Goal: Find specific page/section: Find specific page/section

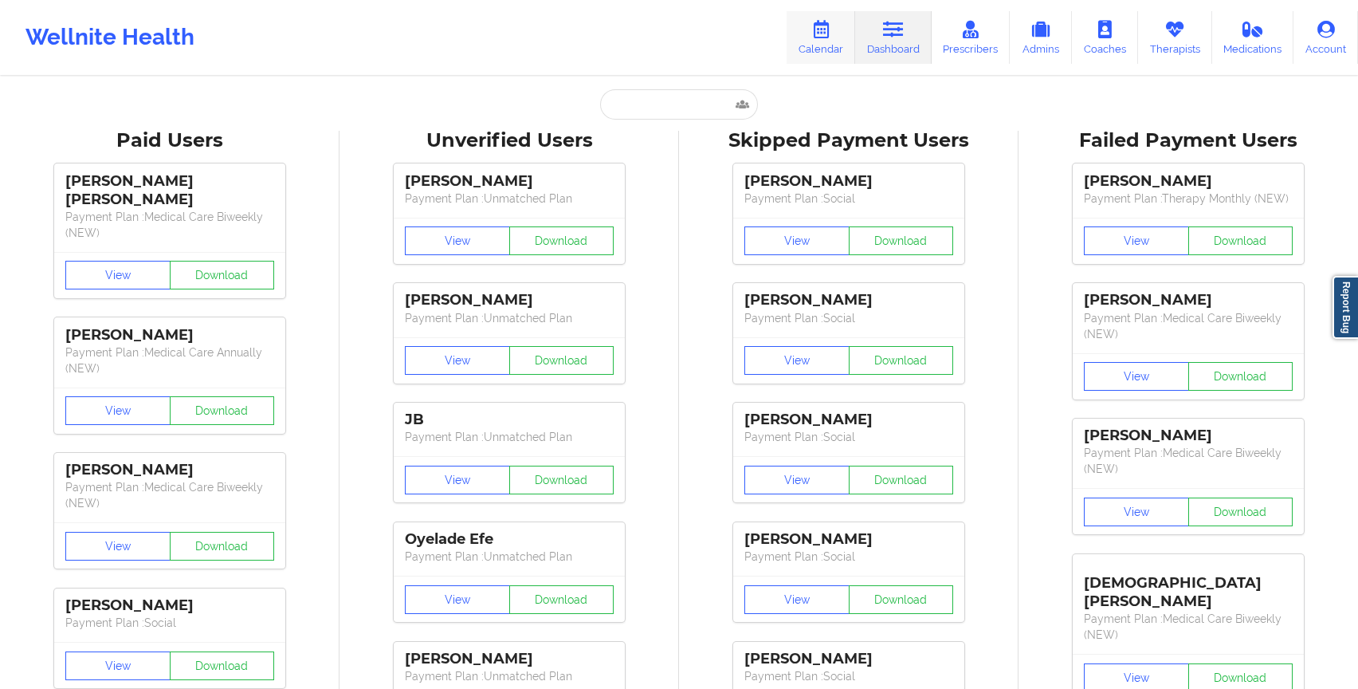
click at [827, 26] on icon at bounding box center [821, 30] width 21 height 18
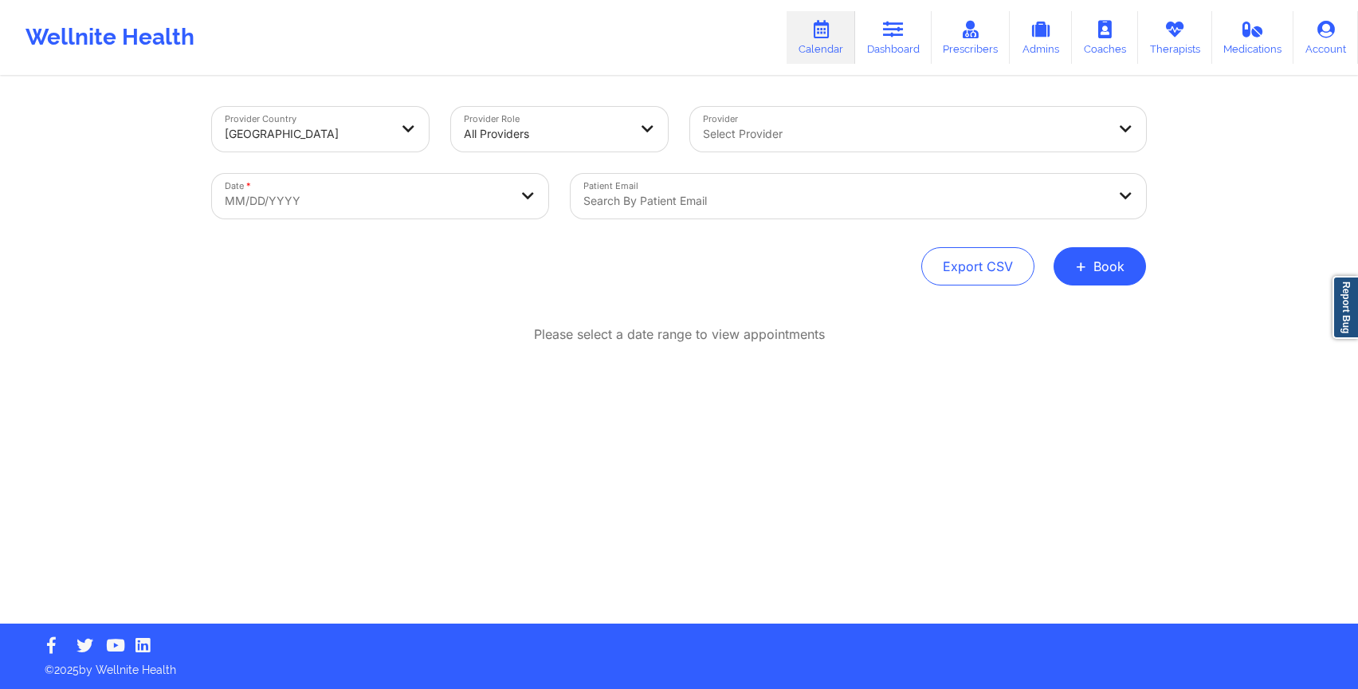
click at [701, 190] on div "Search by patient email" at bounding box center [839, 196] width 537 height 45
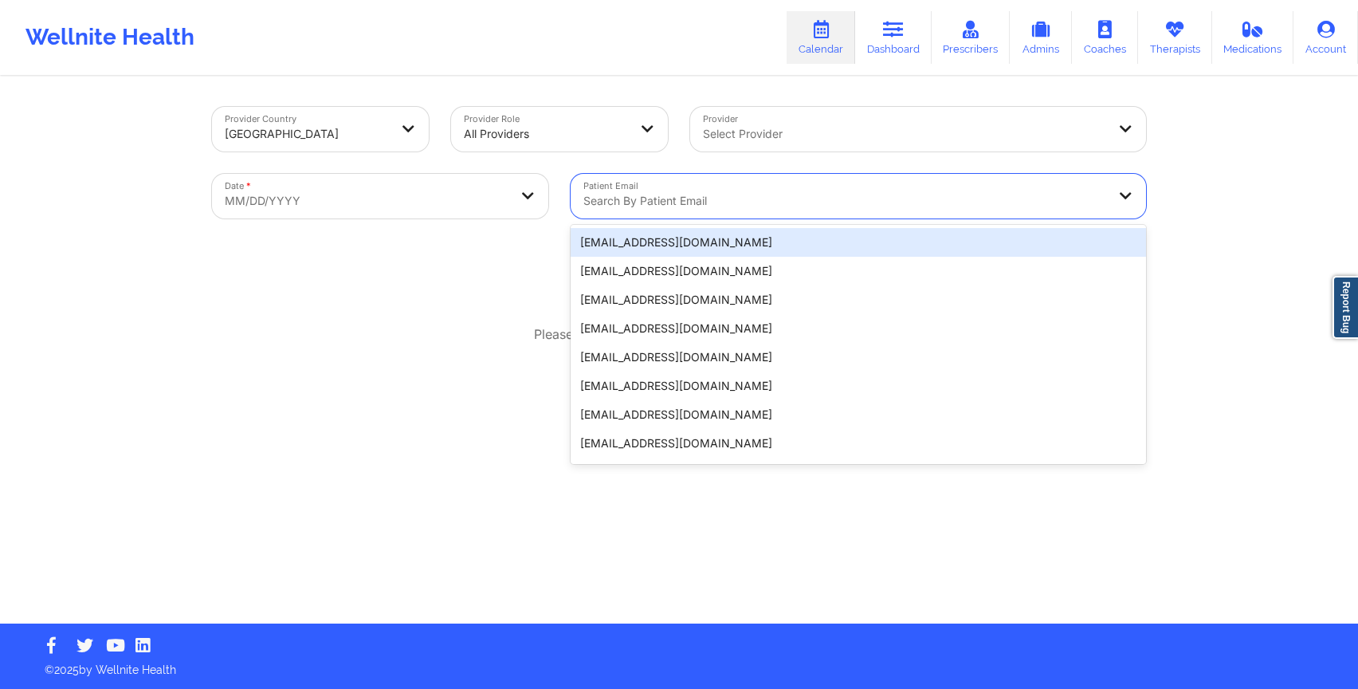
paste input "[EMAIL_ADDRESS][DOMAIN_NAME]"
type input "[EMAIL_ADDRESS][DOMAIN_NAME]"
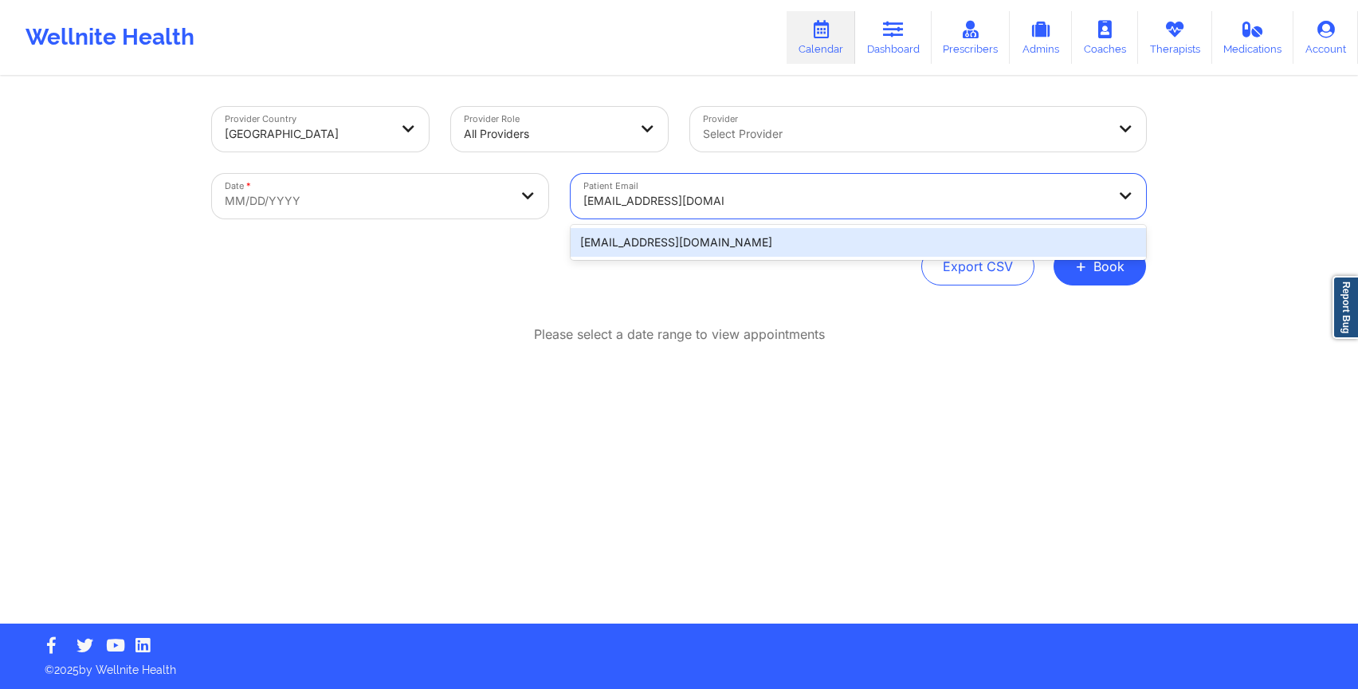
click at [672, 241] on div "[EMAIL_ADDRESS][DOMAIN_NAME]" at bounding box center [858, 242] width 575 height 29
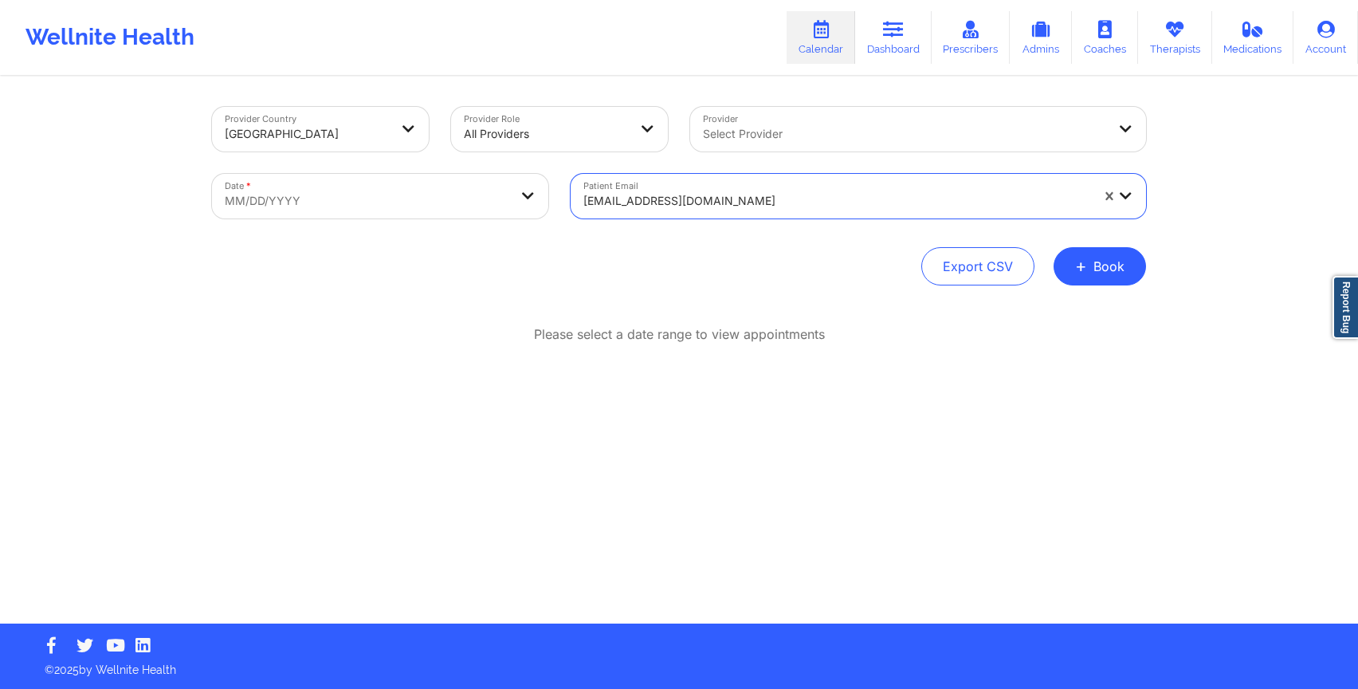
click at [420, 192] on body "Wellnite Health Calendar Dashboard Prescribers Admins Coaches Therapists Medica…" at bounding box center [679, 344] width 1358 height 689
select select "2025-8"
select select "2025-9"
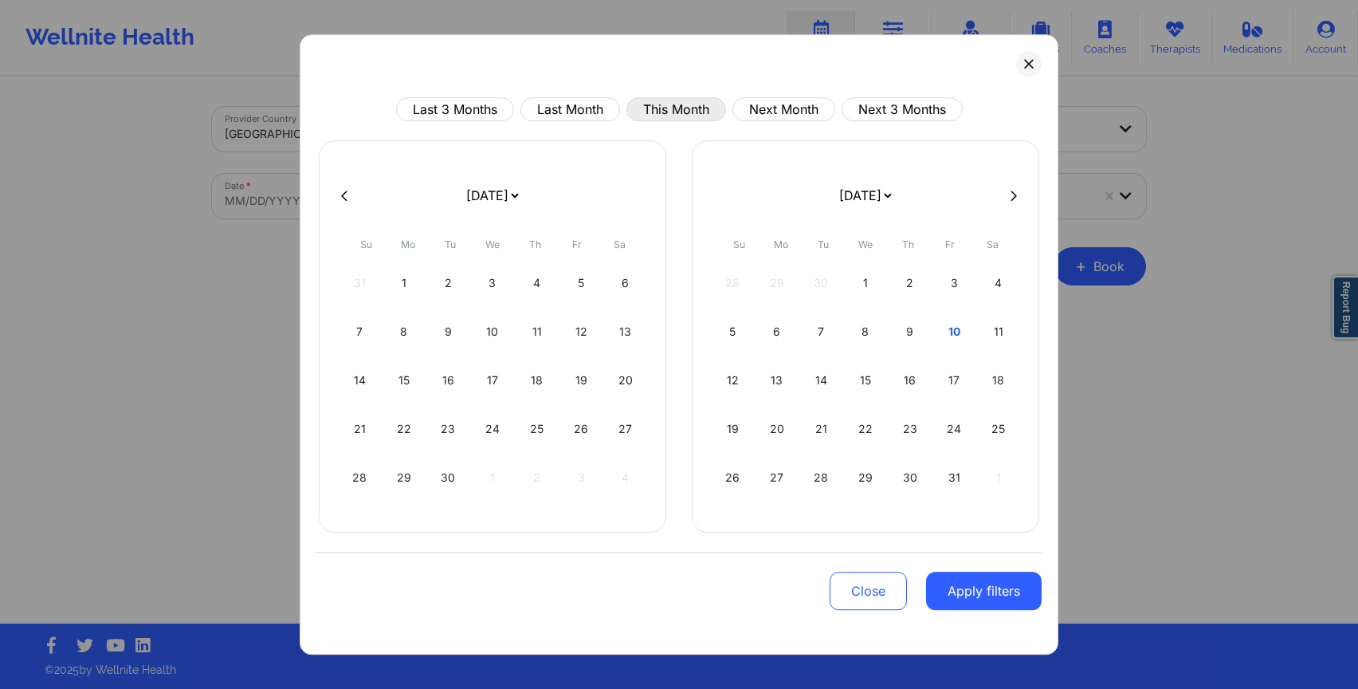
click at [691, 108] on button "This Month" at bounding box center [676, 109] width 100 height 24
select select "2025-9"
select select "2025-10"
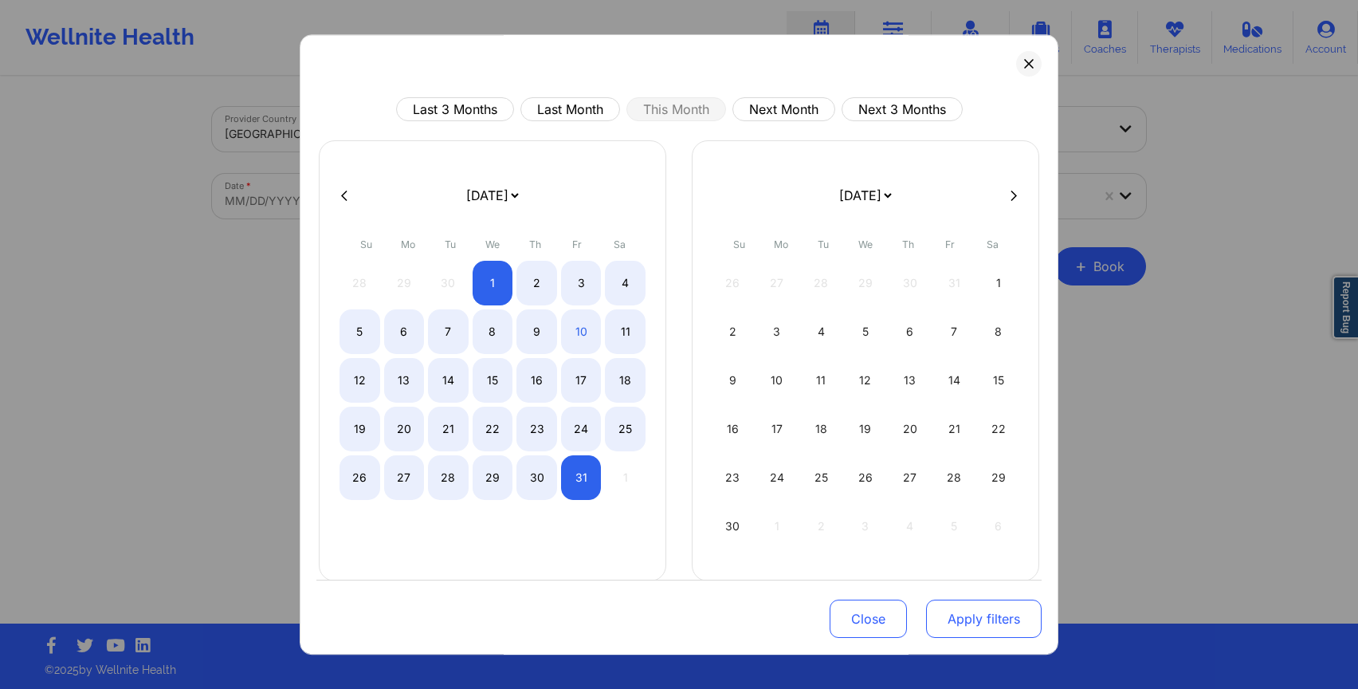
click at [965, 616] on button "Apply filters" at bounding box center [984, 618] width 116 height 38
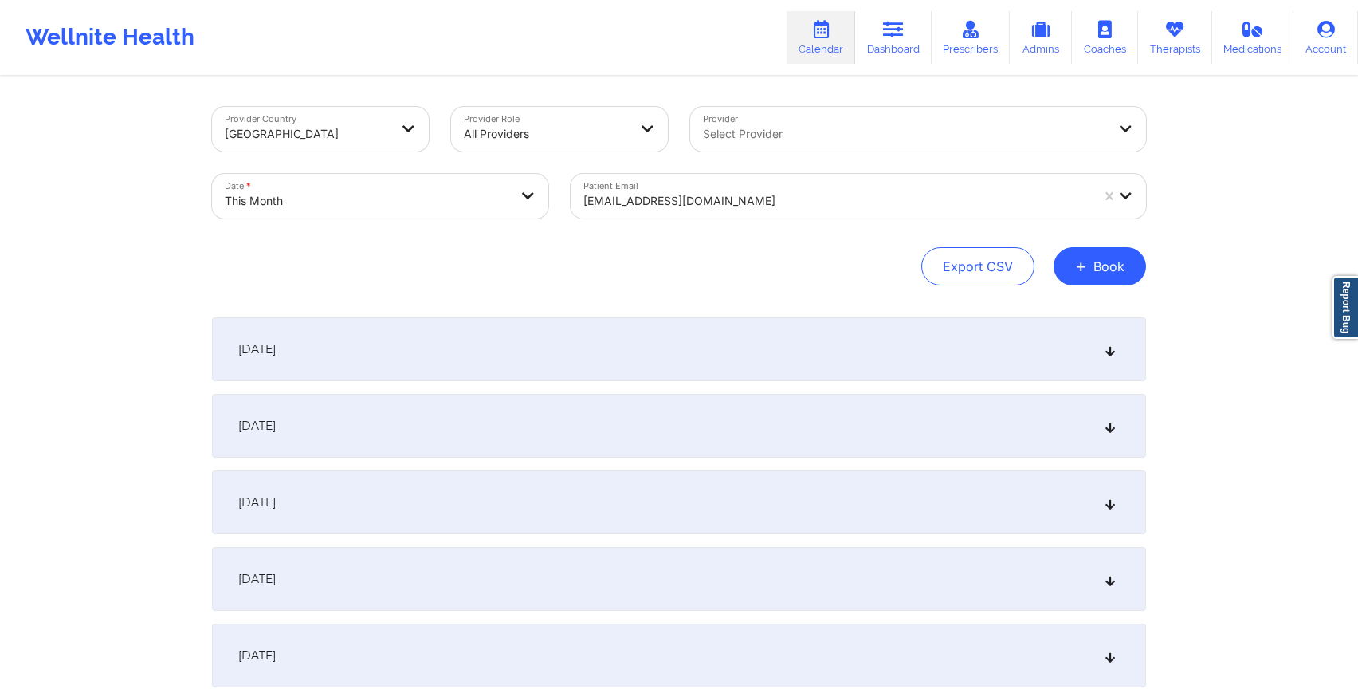
click at [741, 361] on div "[DATE]" at bounding box center [679, 349] width 934 height 64
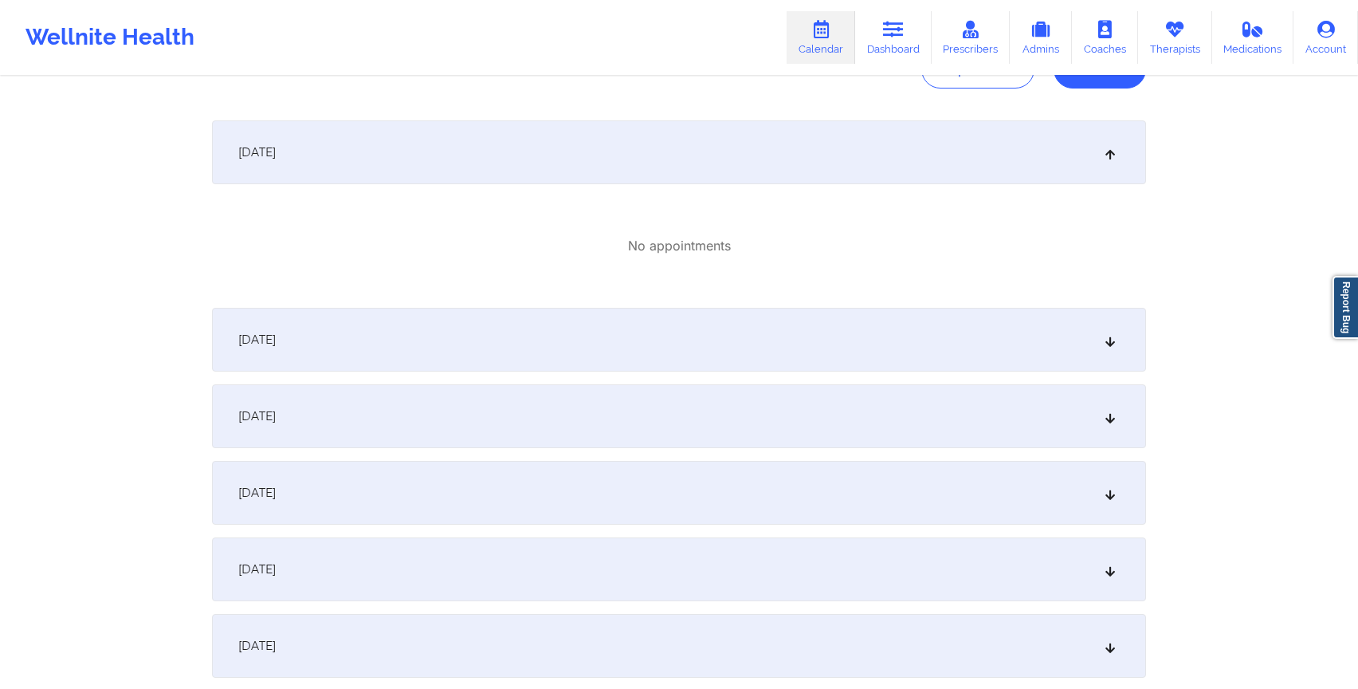
scroll to position [214, 0]
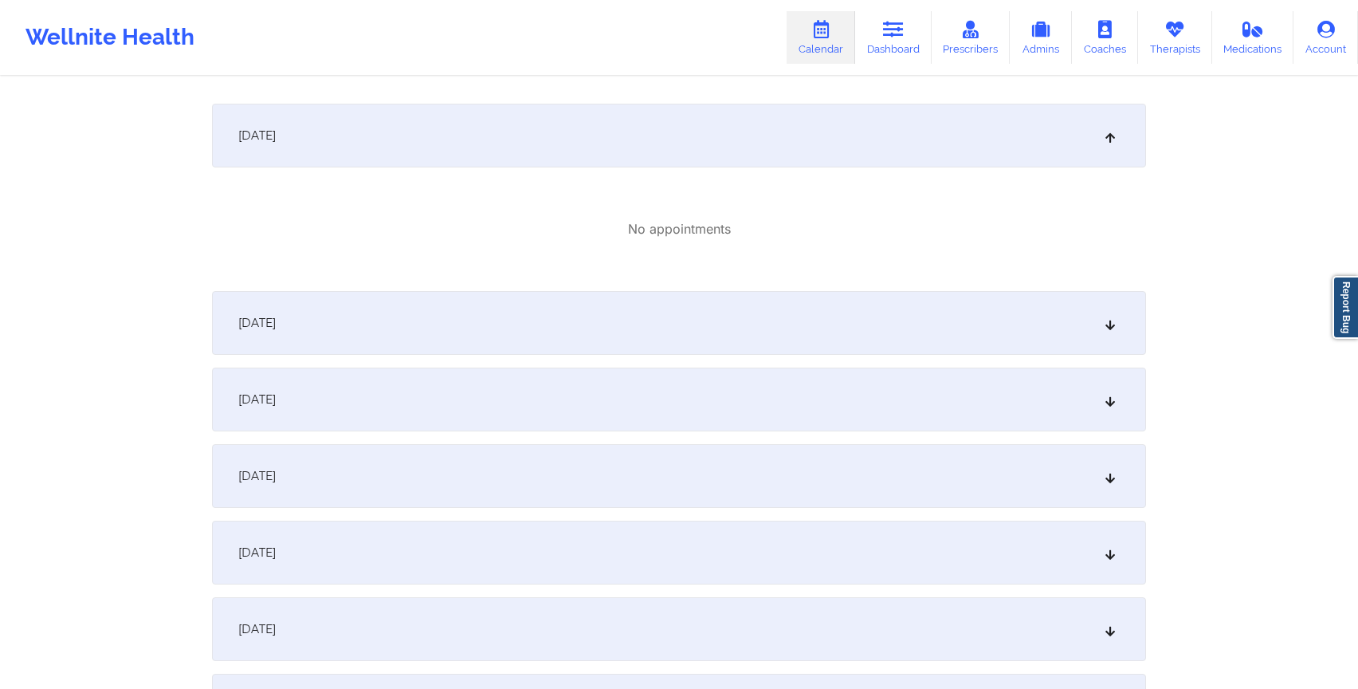
click at [689, 317] on div "[DATE]" at bounding box center [679, 323] width 934 height 64
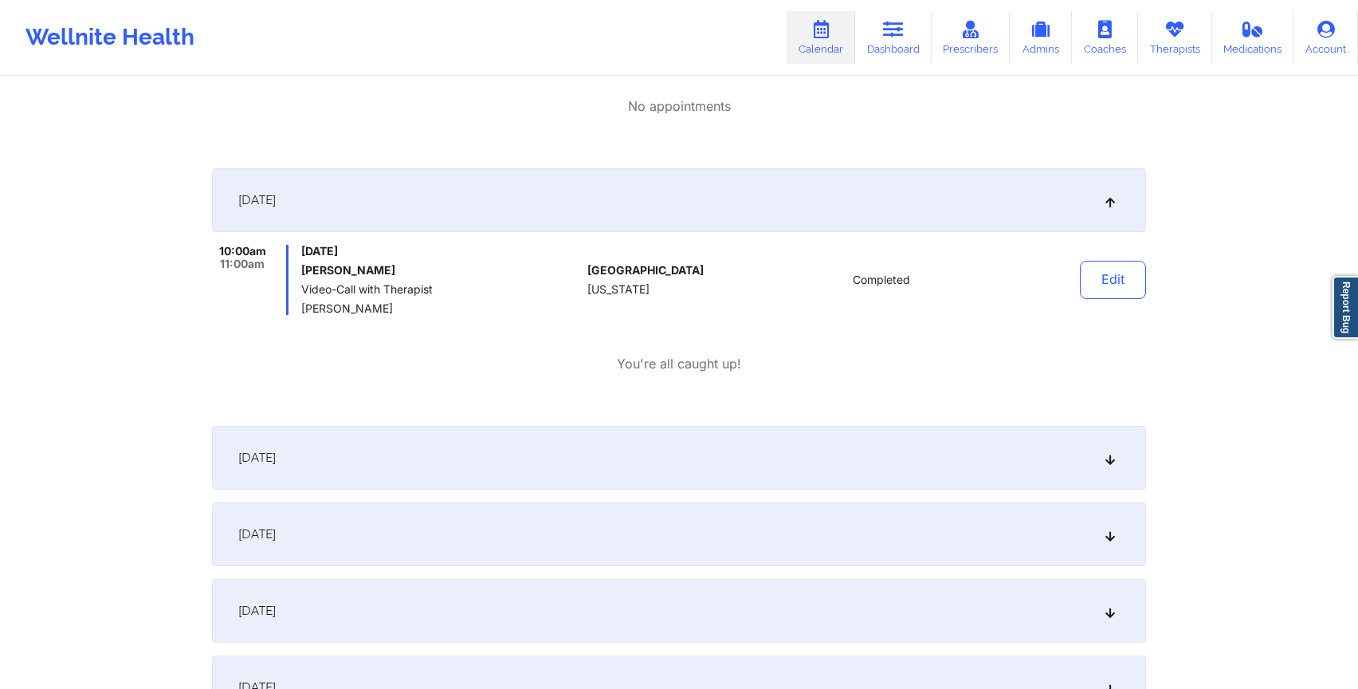
scroll to position [355, 0]
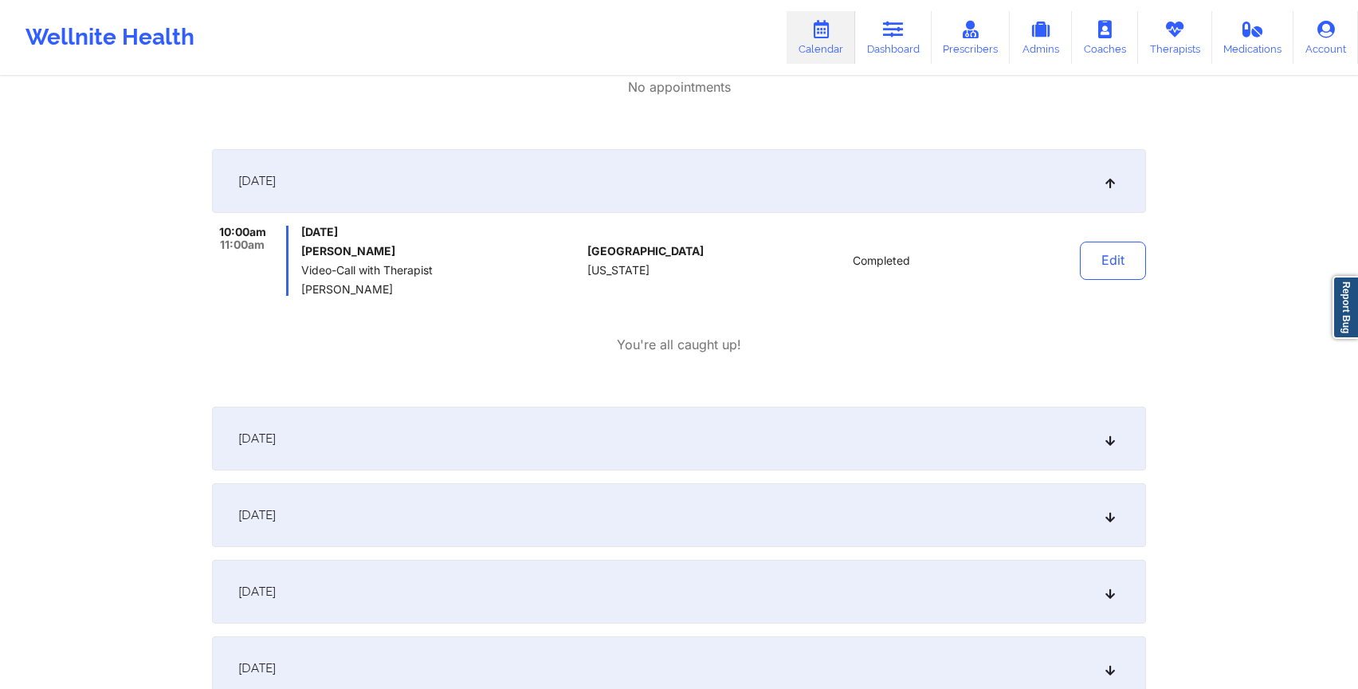
click at [634, 423] on div "[DATE]" at bounding box center [679, 439] width 934 height 64
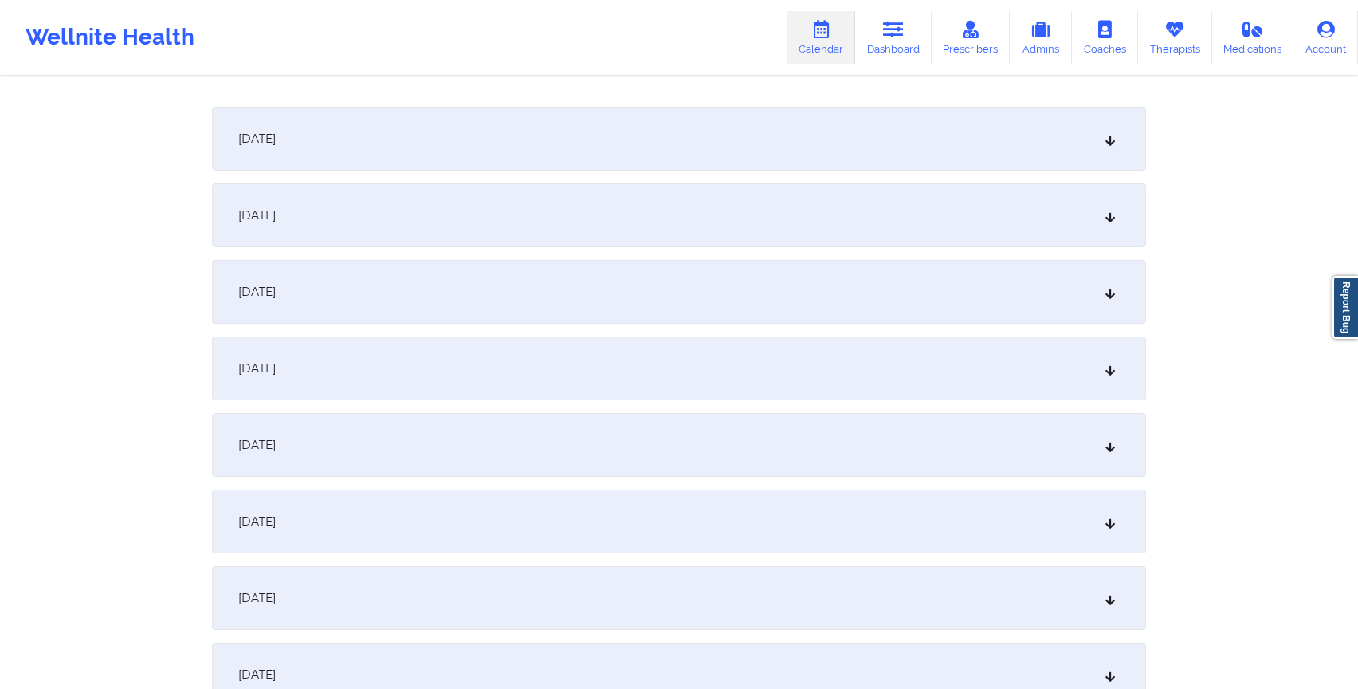
scroll to position [866, 0]
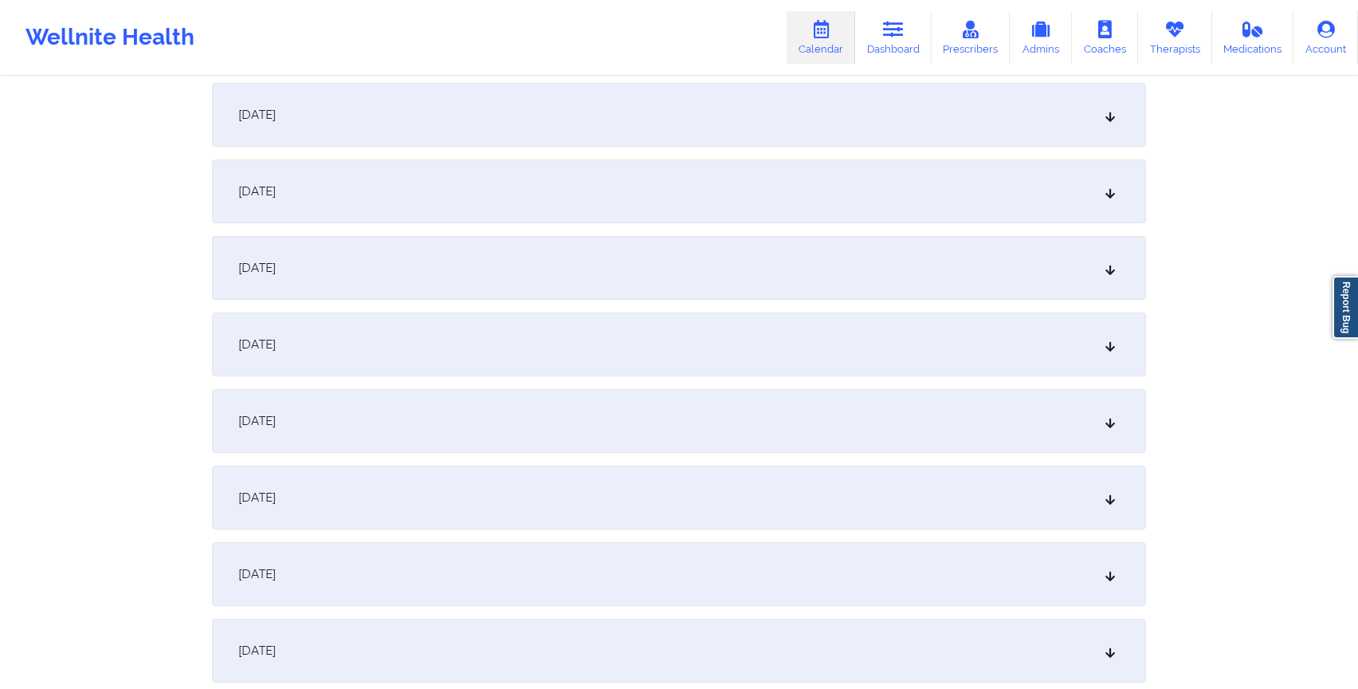
click at [575, 493] on div "[DATE]" at bounding box center [679, 497] width 934 height 64
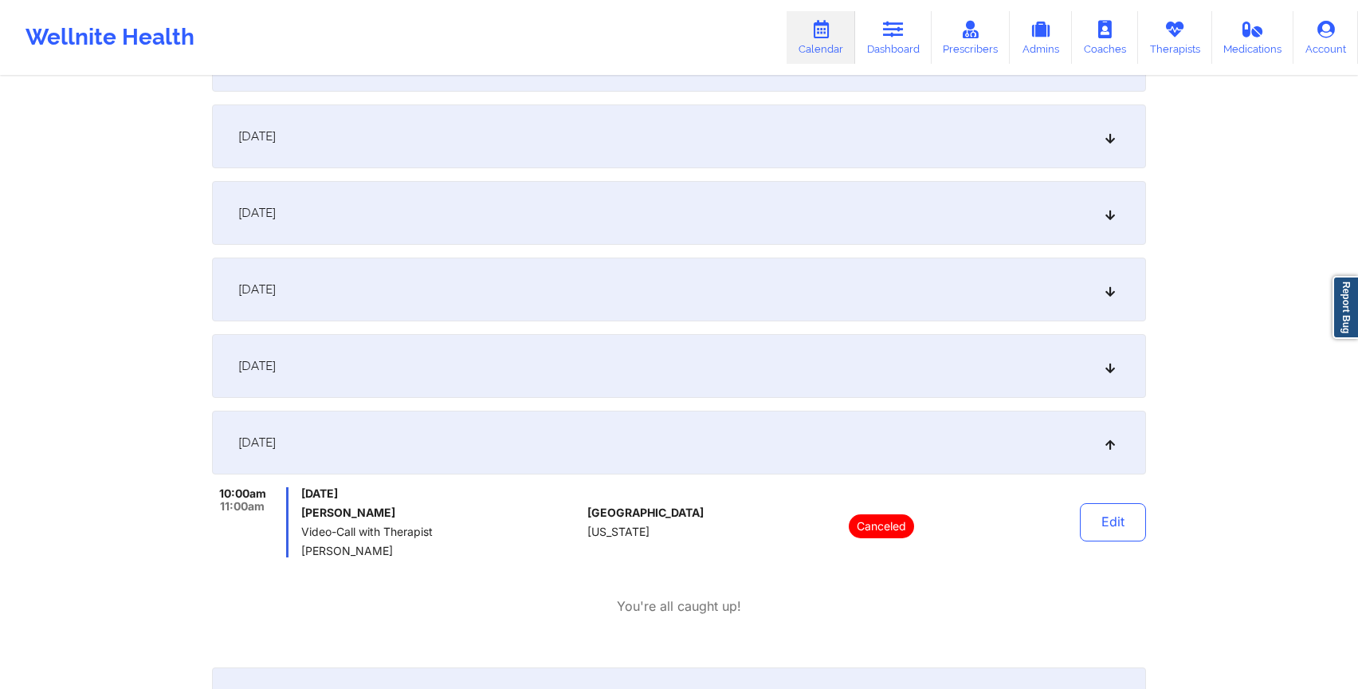
scroll to position [940, 0]
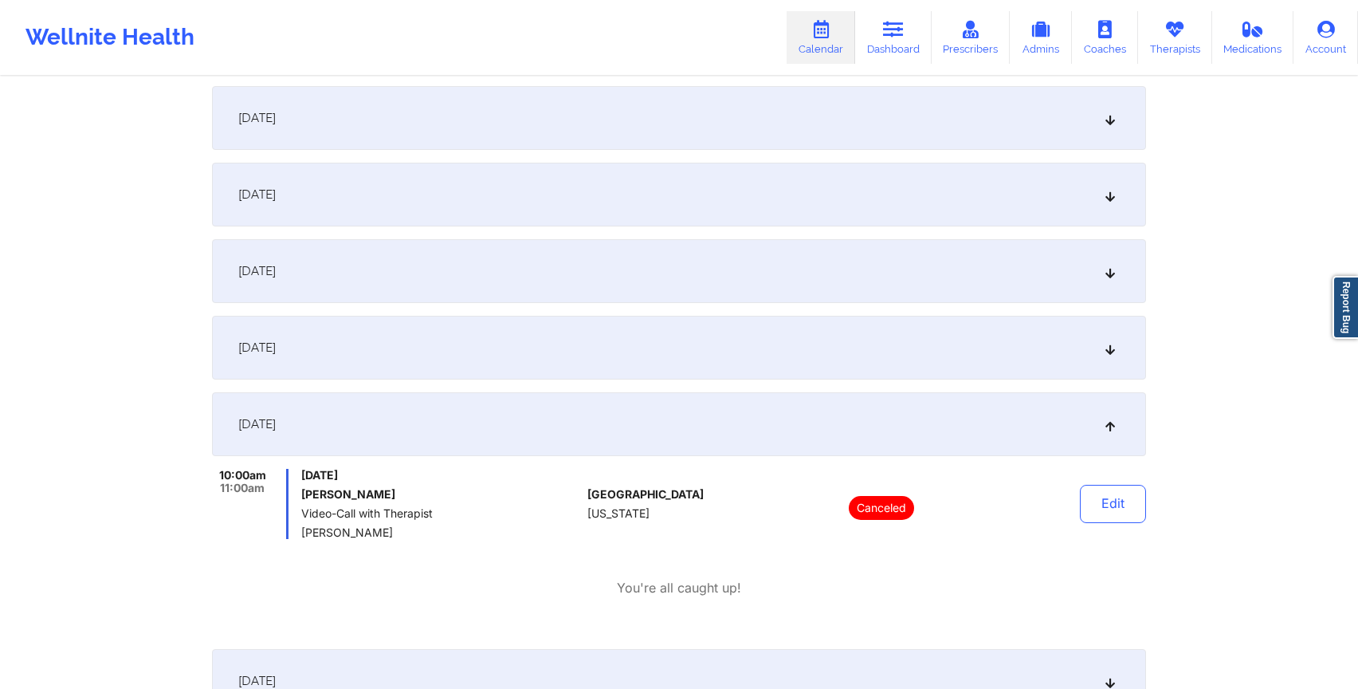
click at [559, 351] on div "[DATE]" at bounding box center [679, 348] width 934 height 64
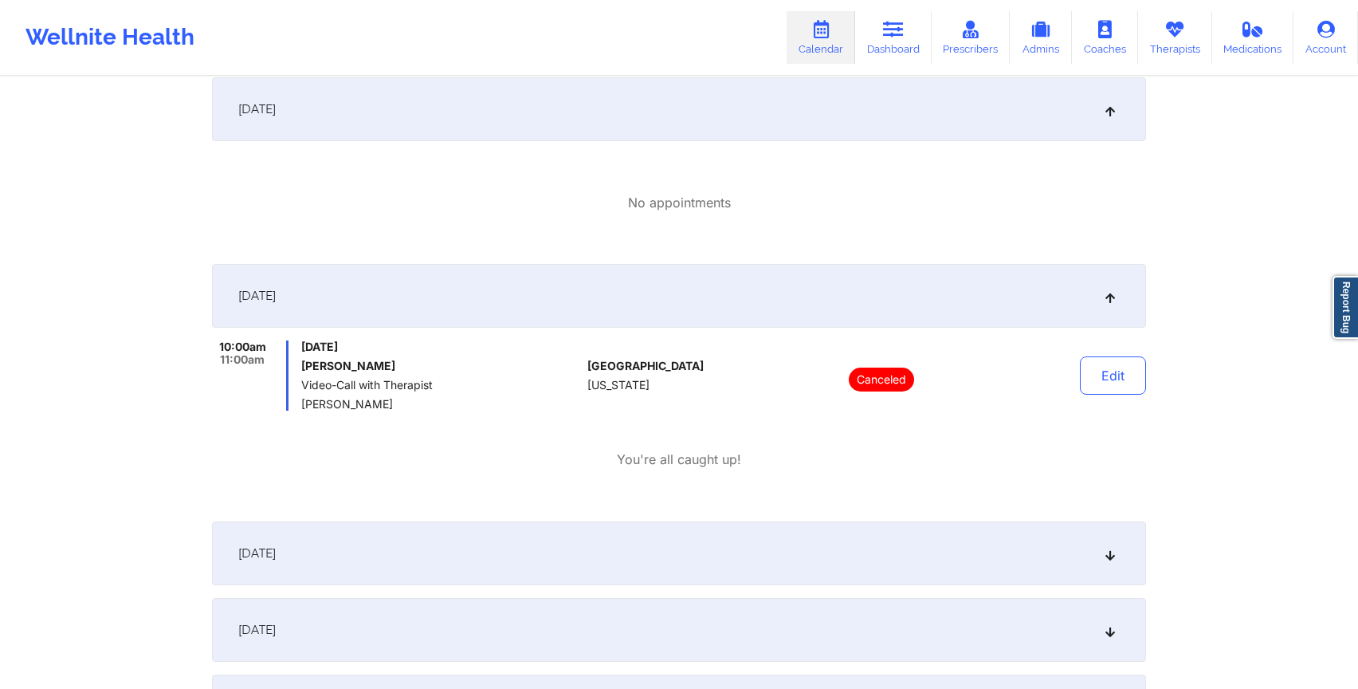
scroll to position [1179, 0]
click at [521, 572] on div "[DATE]" at bounding box center [679, 552] width 934 height 64
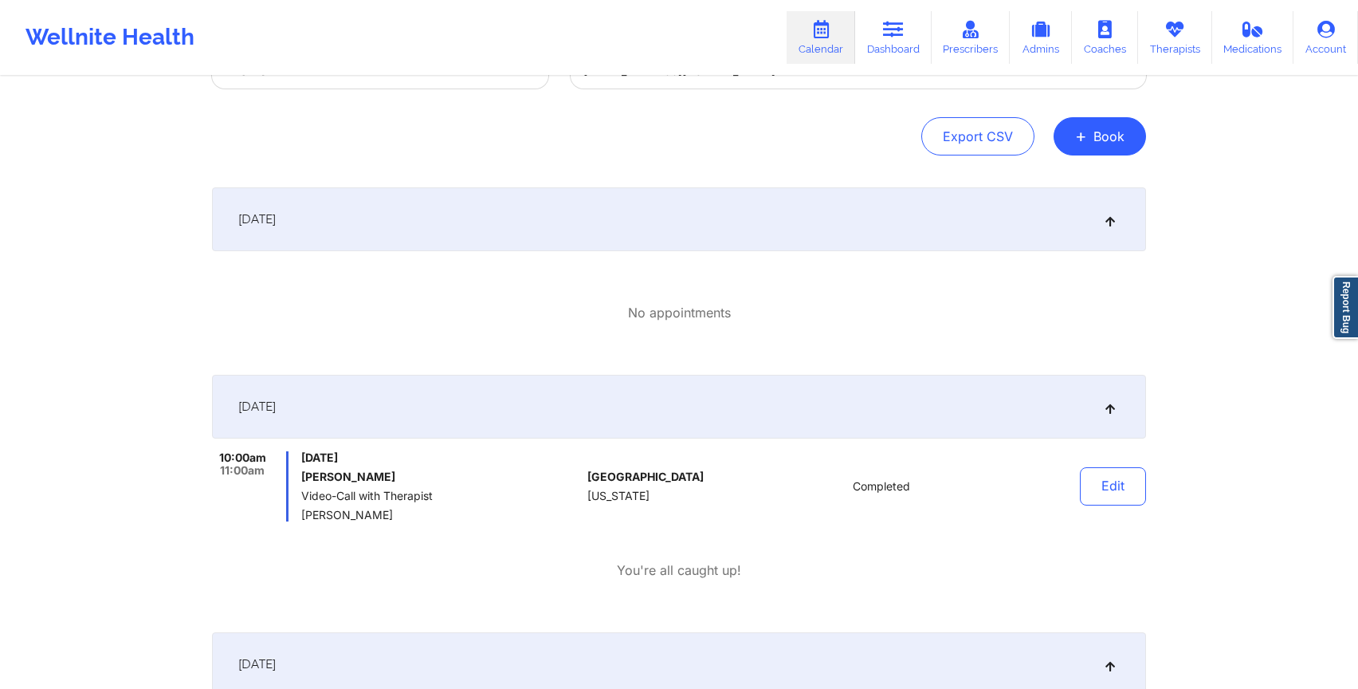
scroll to position [132, 0]
drag, startPoint x: 304, startPoint y: 476, endPoint x: 399, endPoint y: 475, distance: 95.7
click at [399, 475] on h6 "[PERSON_NAME]" at bounding box center [441, 475] width 280 height 13
copy h6 "[PERSON_NAME]"
